Goal: Task Accomplishment & Management: Manage account settings

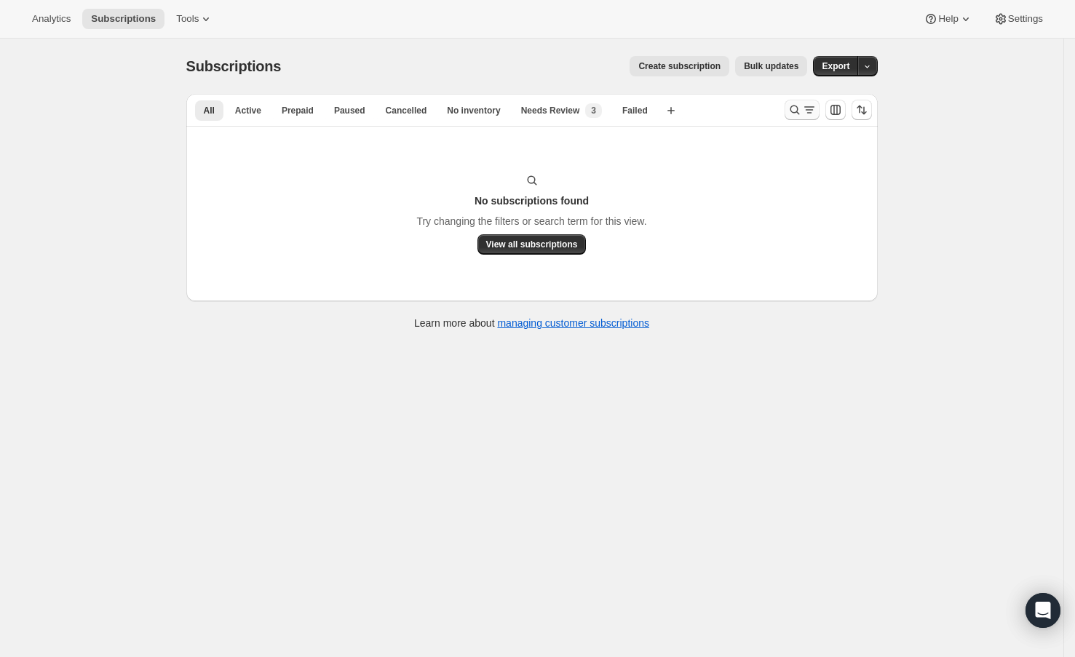
click at [800, 110] on icon "Search and filter results" at bounding box center [794, 110] width 15 height 15
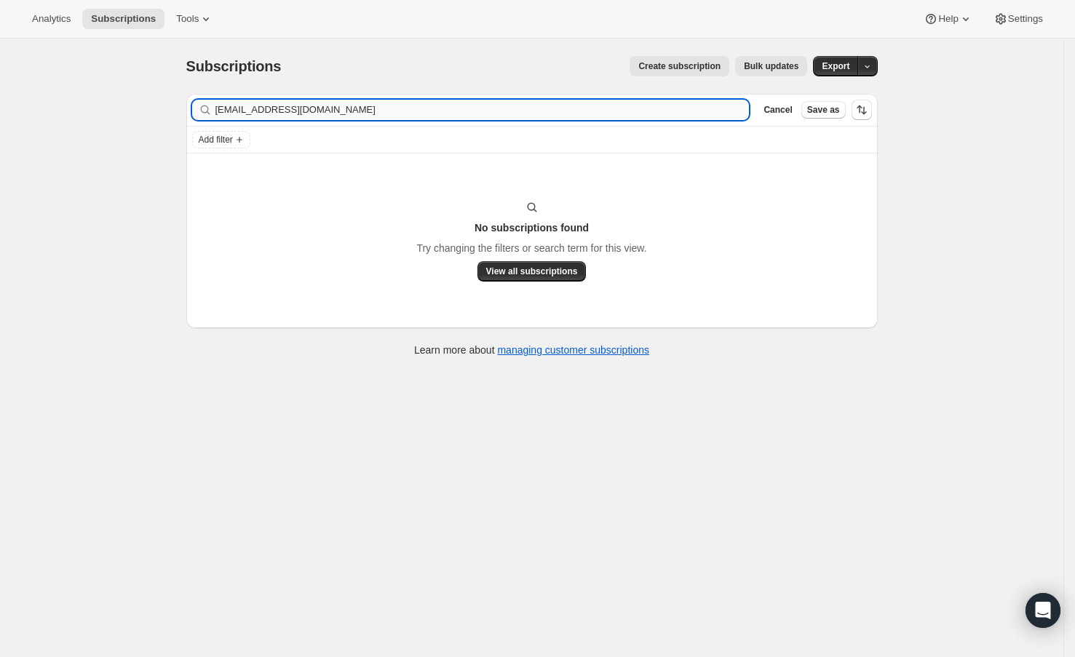
click at [710, 111] on input "[EMAIL_ADDRESS][DOMAIN_NAME]" at bounding box center [482, 110] width 534 height 20
click at [322, 109] on input "[EMAIL_ADDRESS][DOMAIN_NAME]" at bounding box center [469, 110] width 508 height 20
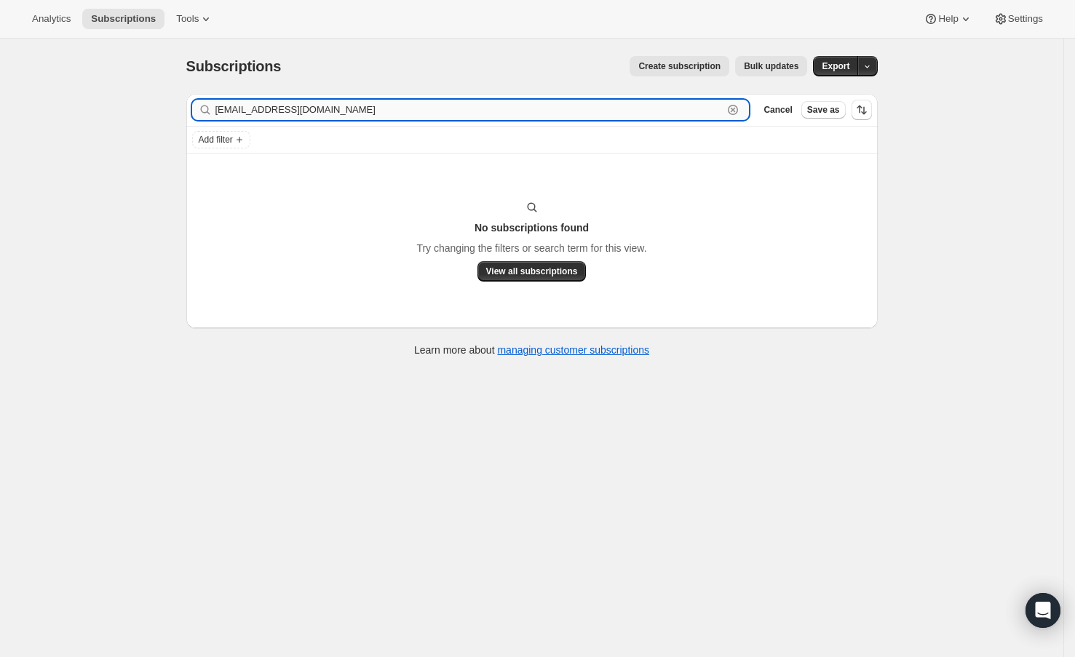
click at [322, 109] on input "[EMAIL_ADDRESS][DOMAIN_NAME]" at bounding box center [469, 110] width 508 height 20
paste input "[PERSON_NAME]."
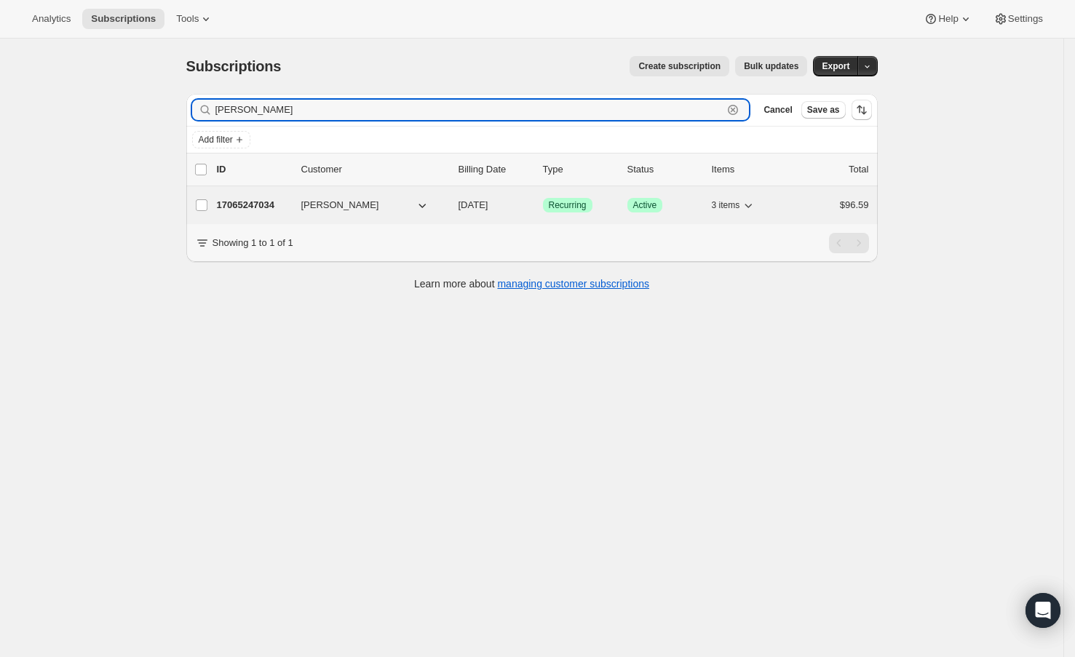
type input "[PERSON_NAME]"
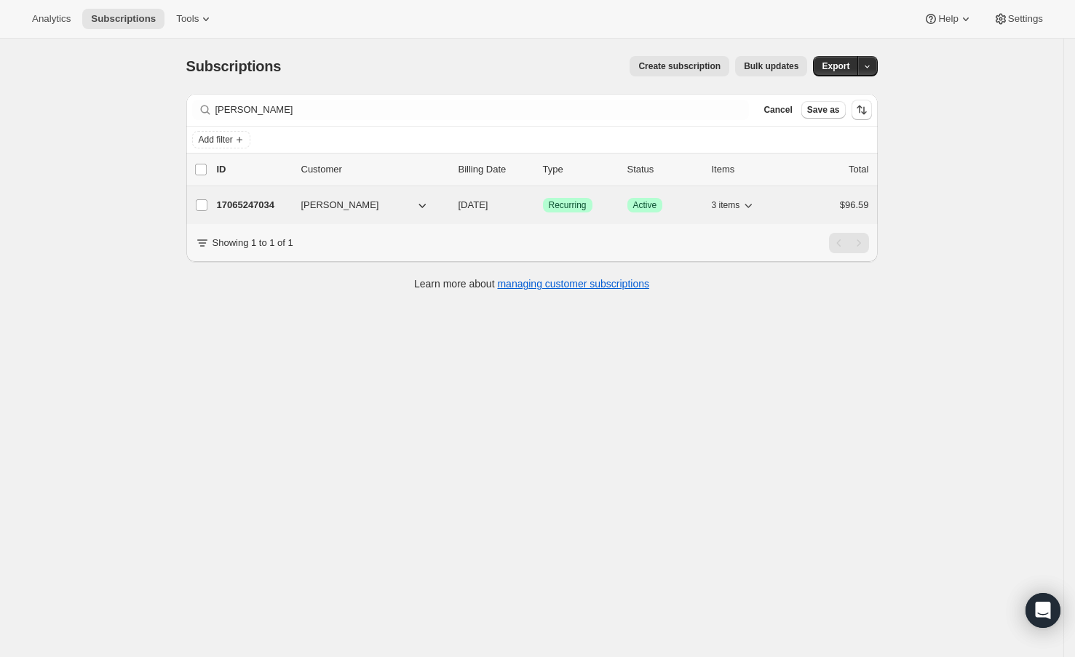
click at [246, 202] on p "17065247034" at bounding box center [253, 205] width 73 height 15
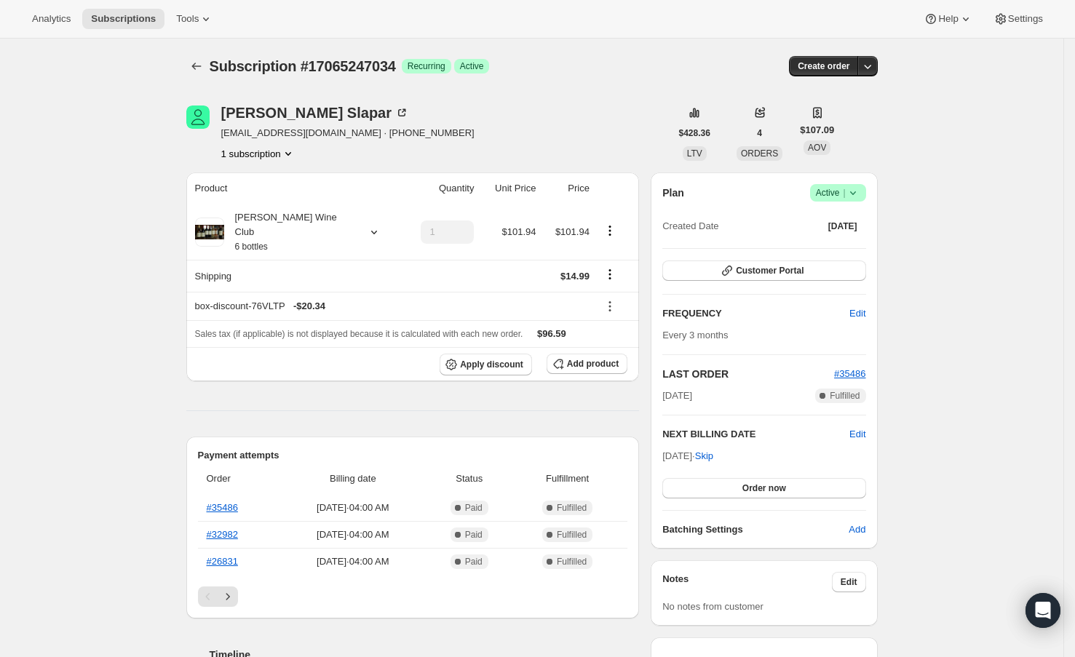
click at [860, 194] on icon at bounding box center [853, 193] width 15 height 15
click at [845, 239] on span "Cancel subscription" at bounding box center [839, 246] width 82 height 15
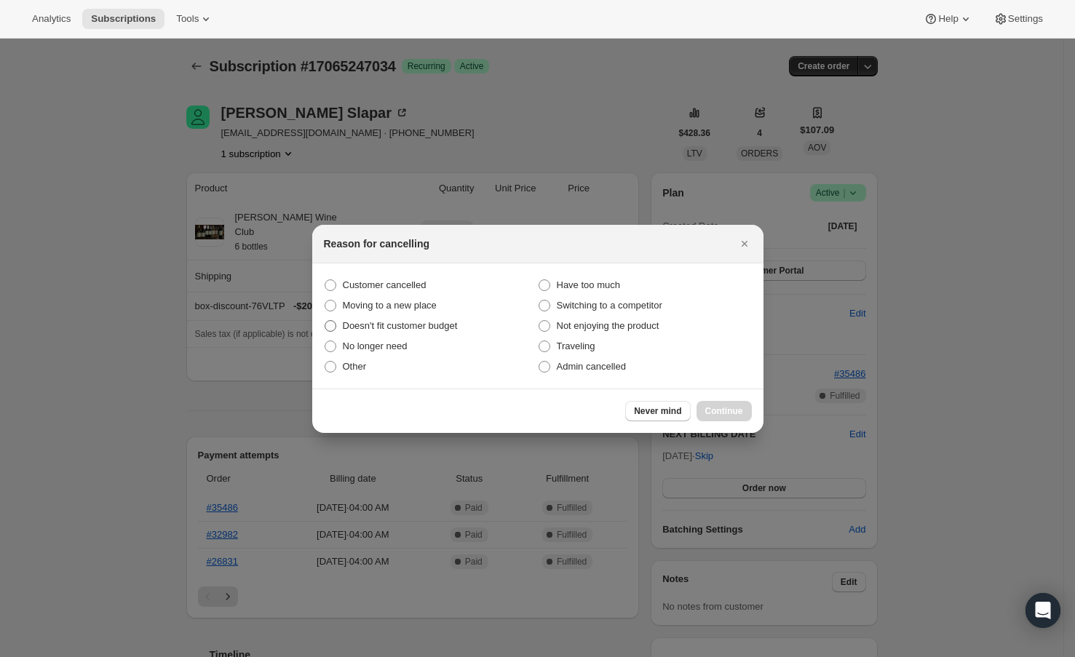
click at [384, 322] on span "Doesn't fit customer budget" at bounding box center [400, 325] width 115 height 11
click at [325, 321] on input "Doesn't fit customer budget" at bounding box center [325, 320] width 1 height 1
radio input "true"
click at [734, 410] on span "Continue" at bounding box center [724, 411] width 38 height 12
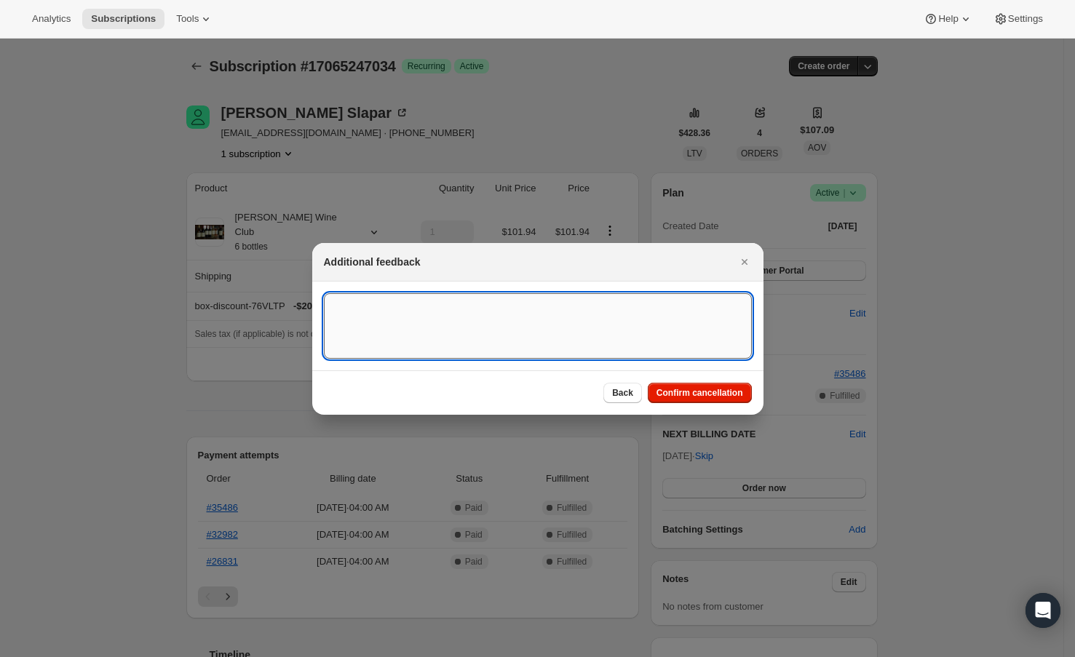
click at [670, 349] on textarea ":r2r:" at bounding box center [538, 325] width 428 height 65
type textarea "Income Limit"
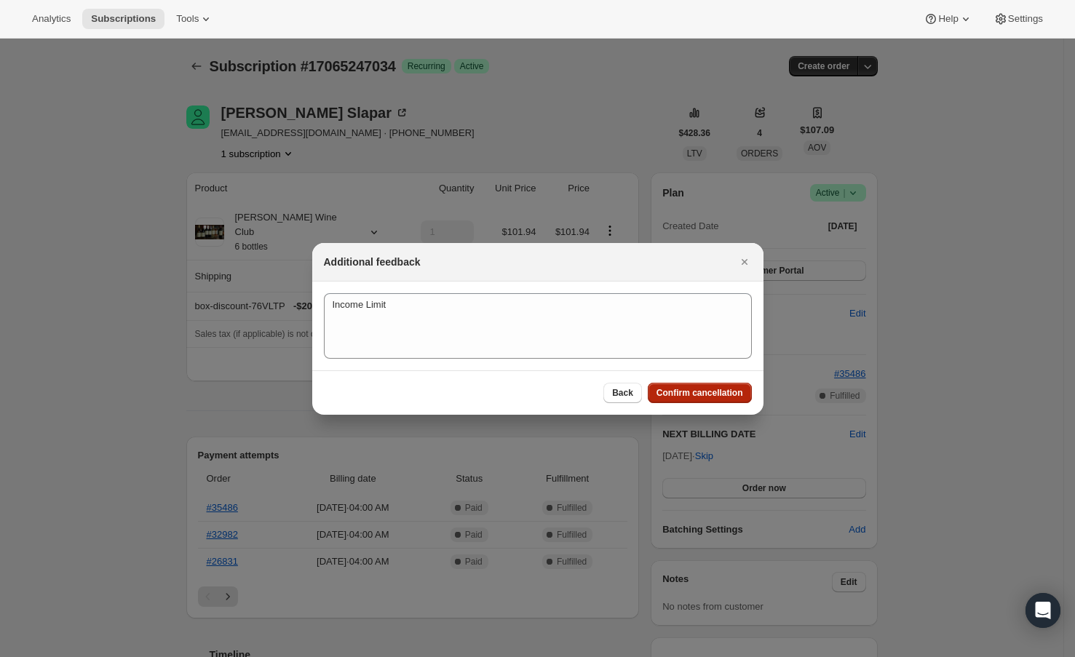
click at [693, 385] on button "Confirm cancellation" at bounding box center [700, 393] width 104 height 20
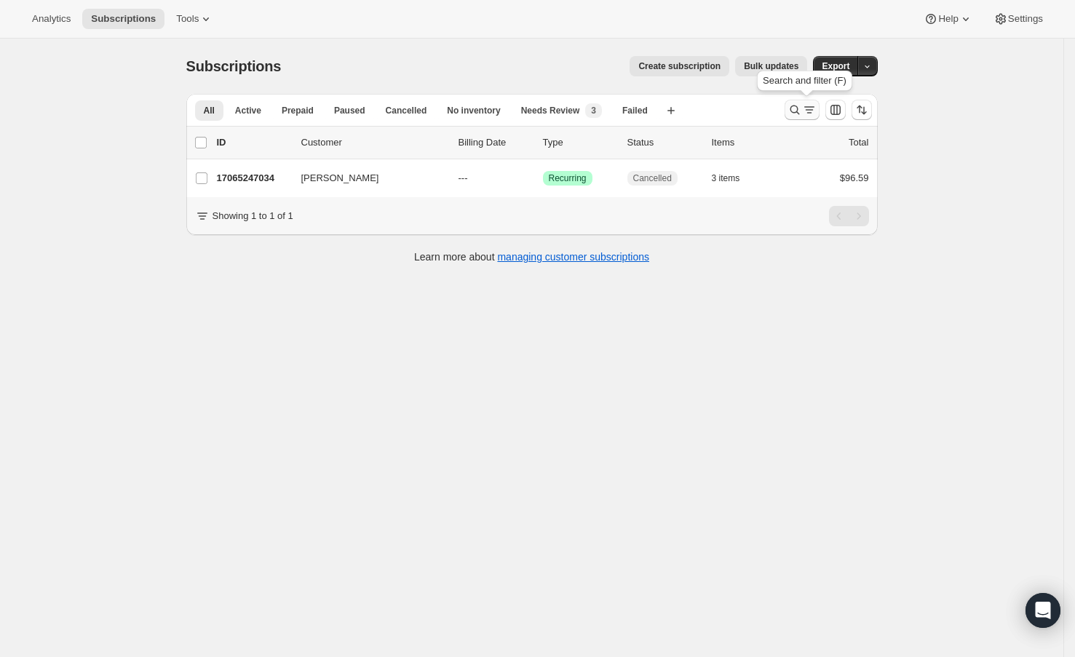
click at [798, 111] on icon "Search and filter results" at bounding box center [794, 110] width 15 height 15
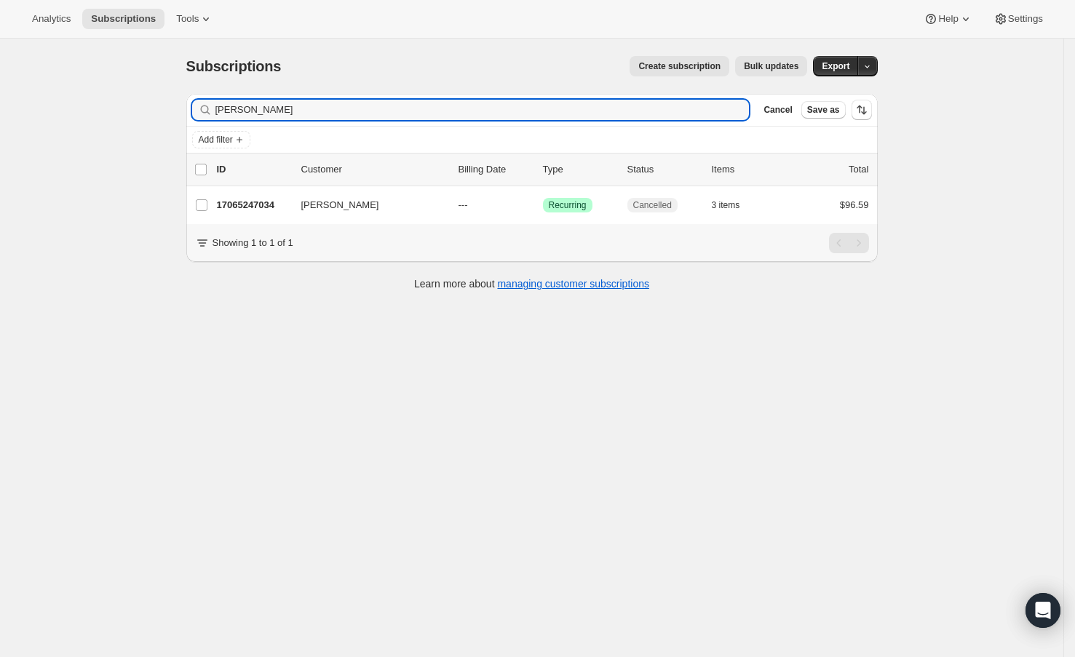
click at [640, 111] on input "[PERSON_NAME]" at bounding box center [482, 110] width 534 height 20
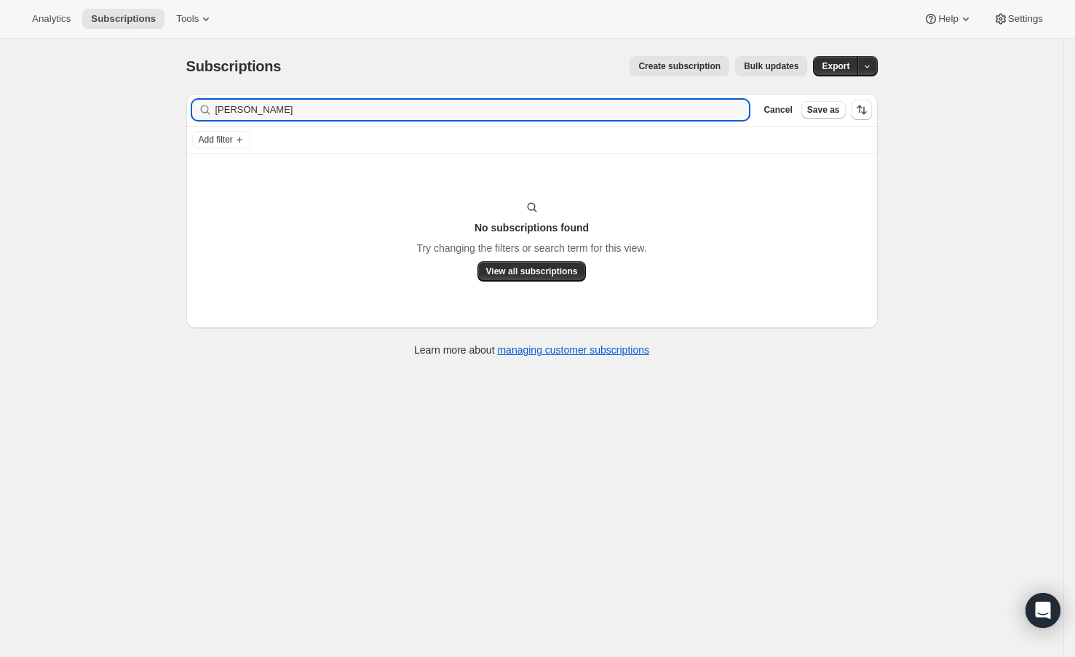
type input "[PERSON_NAME]"
